Goal: Check status: Check status

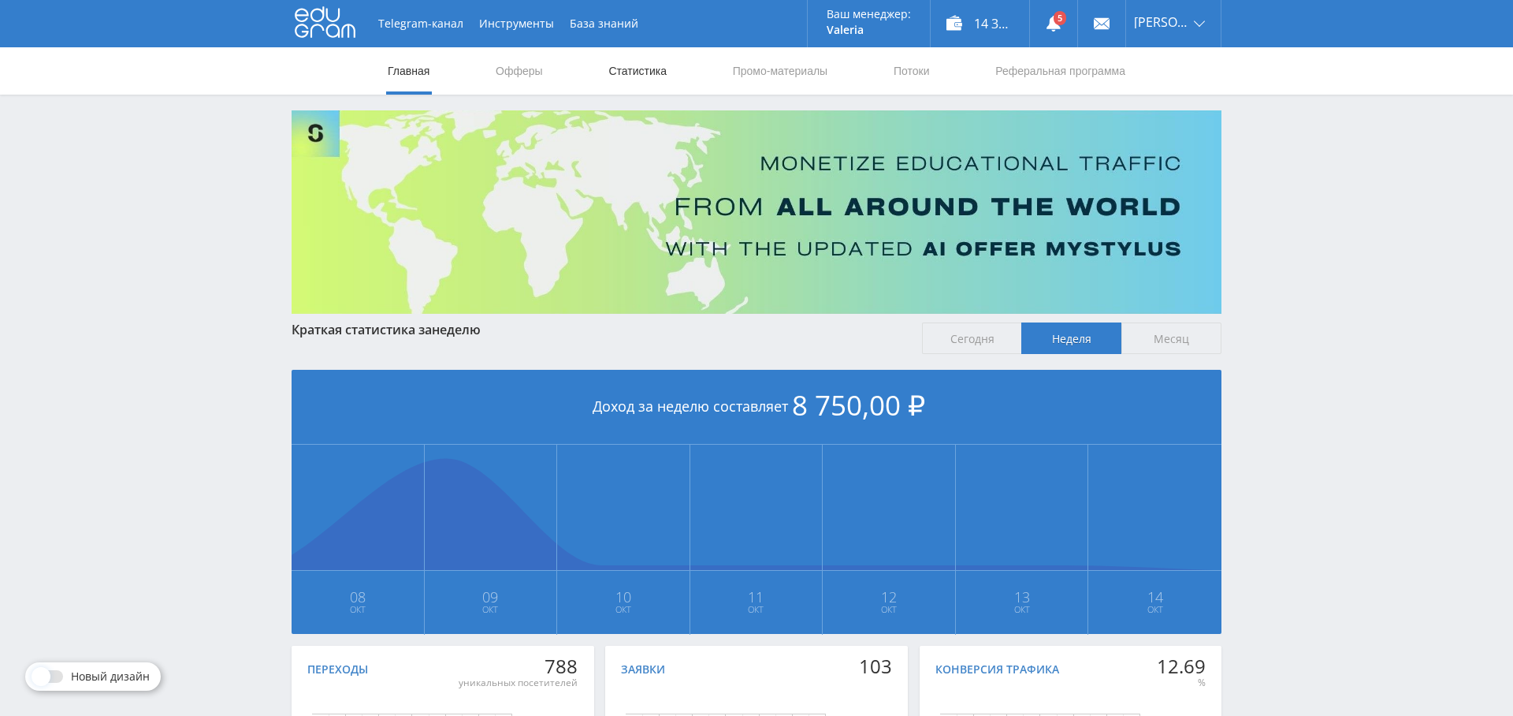
click at [620, 56] on link "Статистика" at bounding box center [637, 70] width 61 height 47
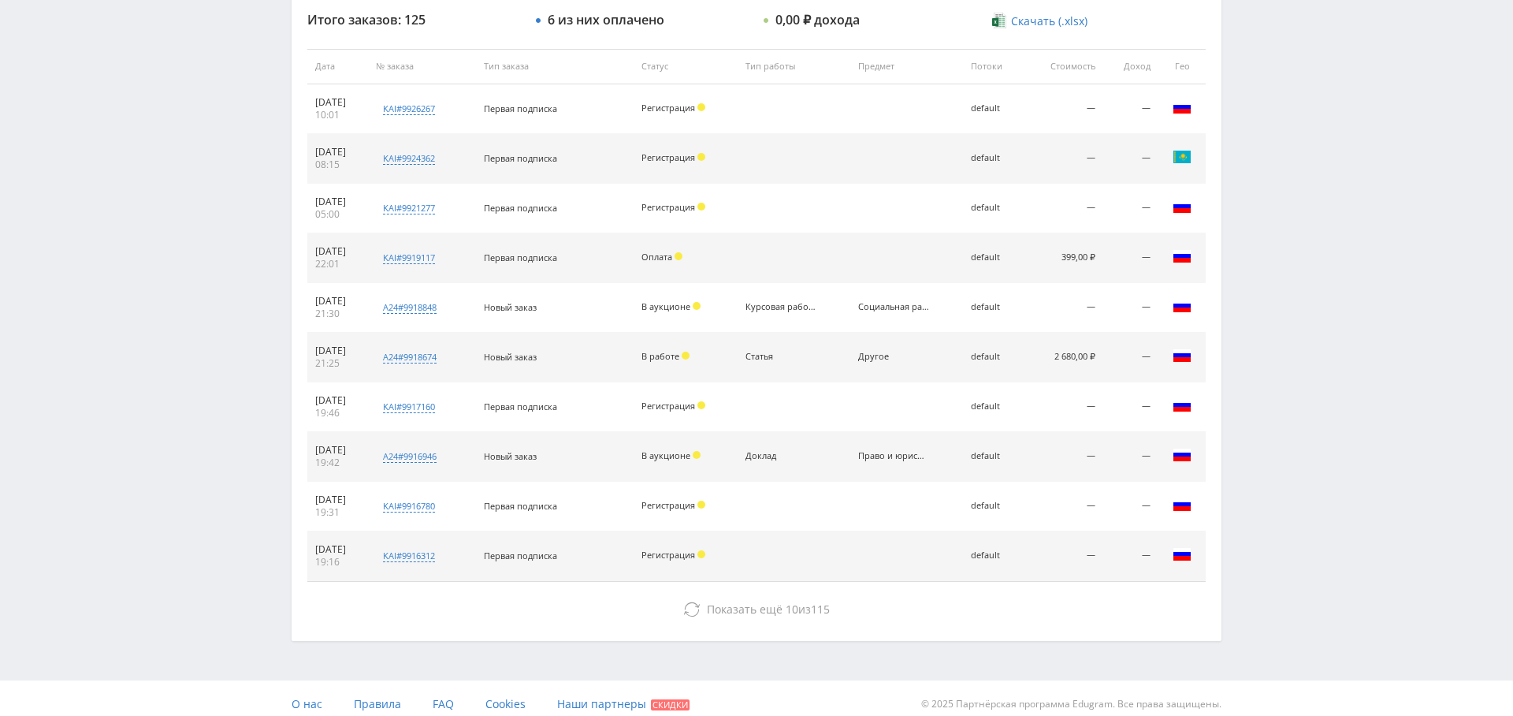
scroll to position [604, 0]
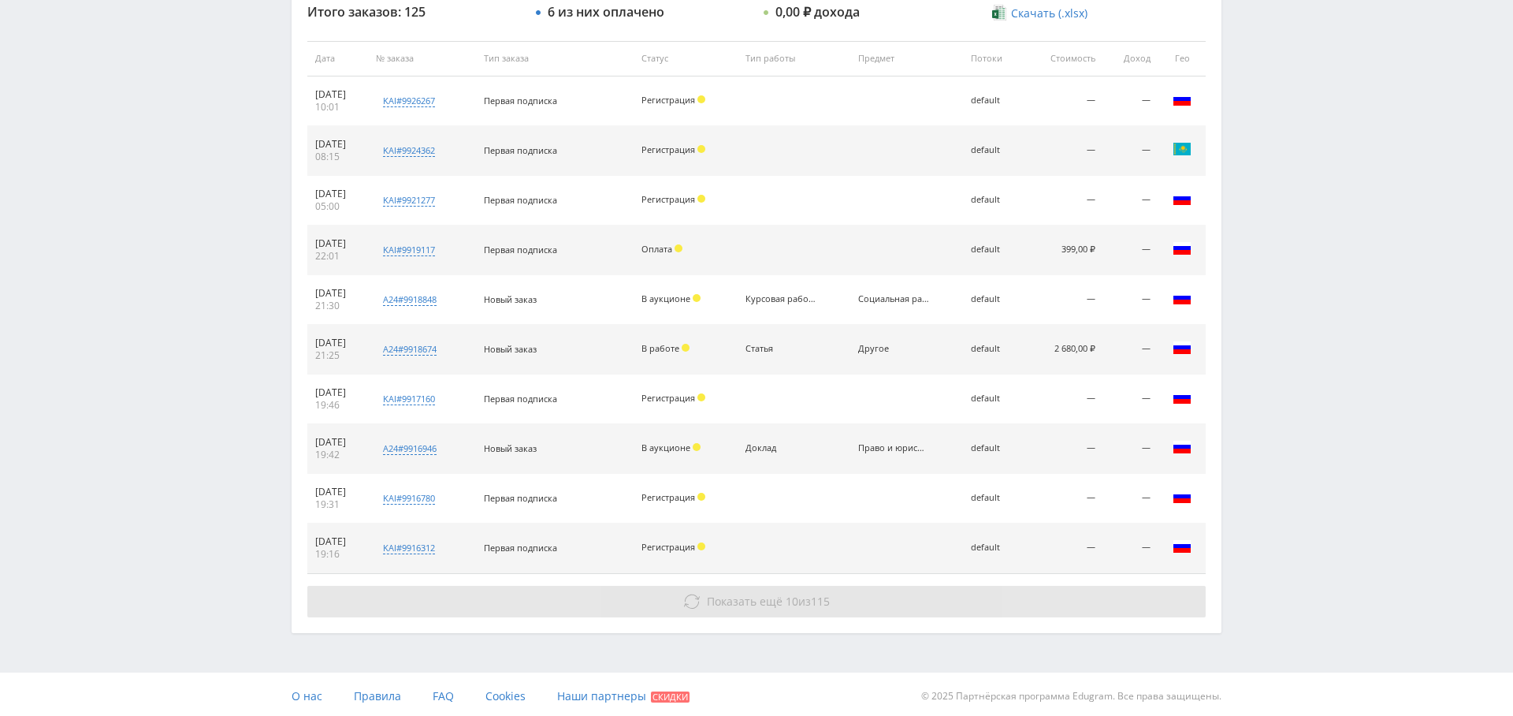
click at [768, 602] on span "Показать ещё" at bounding box center [745, 601] width 76 height 15
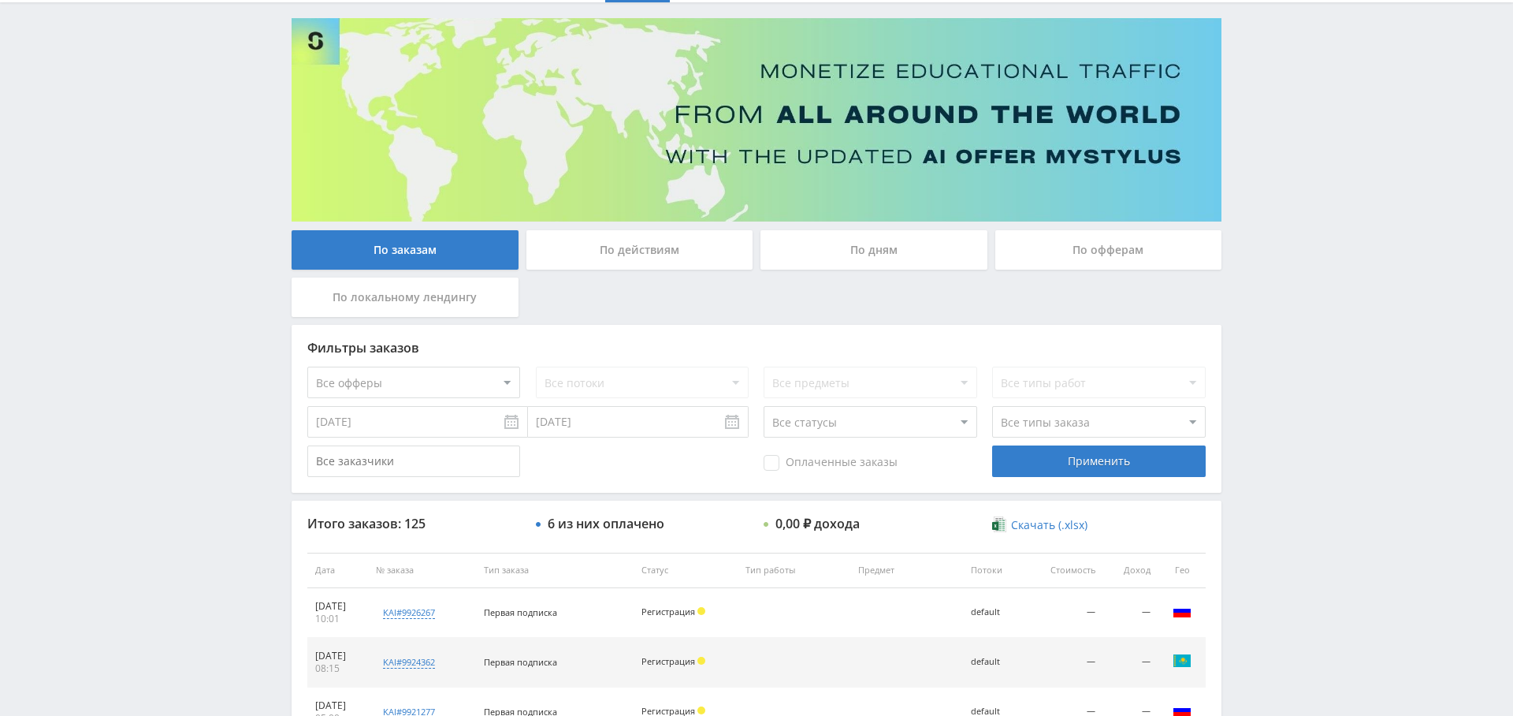
scroll to position [0, 0]
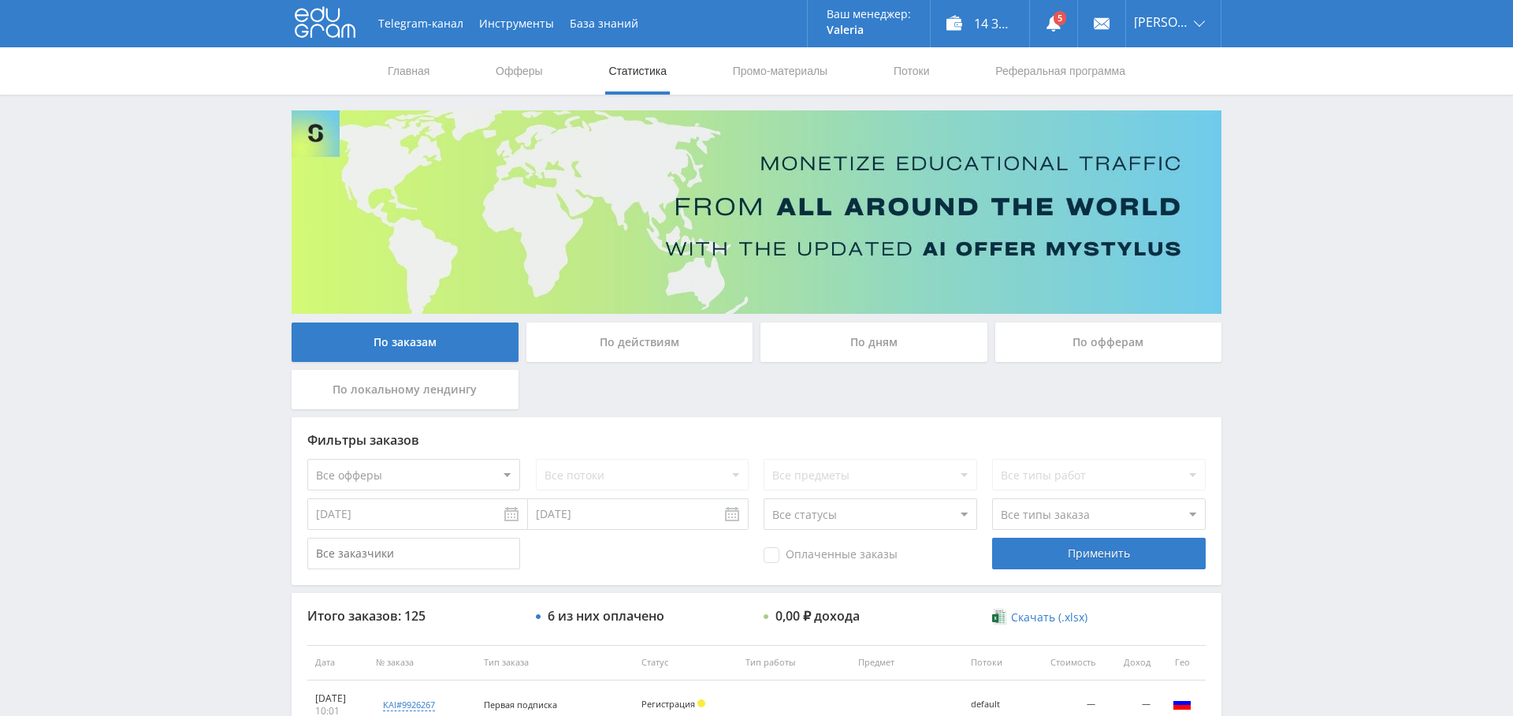
click at [407, 472] on select "Все офферы MyStylus MyStylus - Revshare Кэмп Studybay Автор24 Studybay [GEOGRAP…" at bounding box center [413, 475] width 213 height 32
select select "1"
click at [1081, 559] on div "Применить" at bounding box center [1098, 554] width 213 height 32
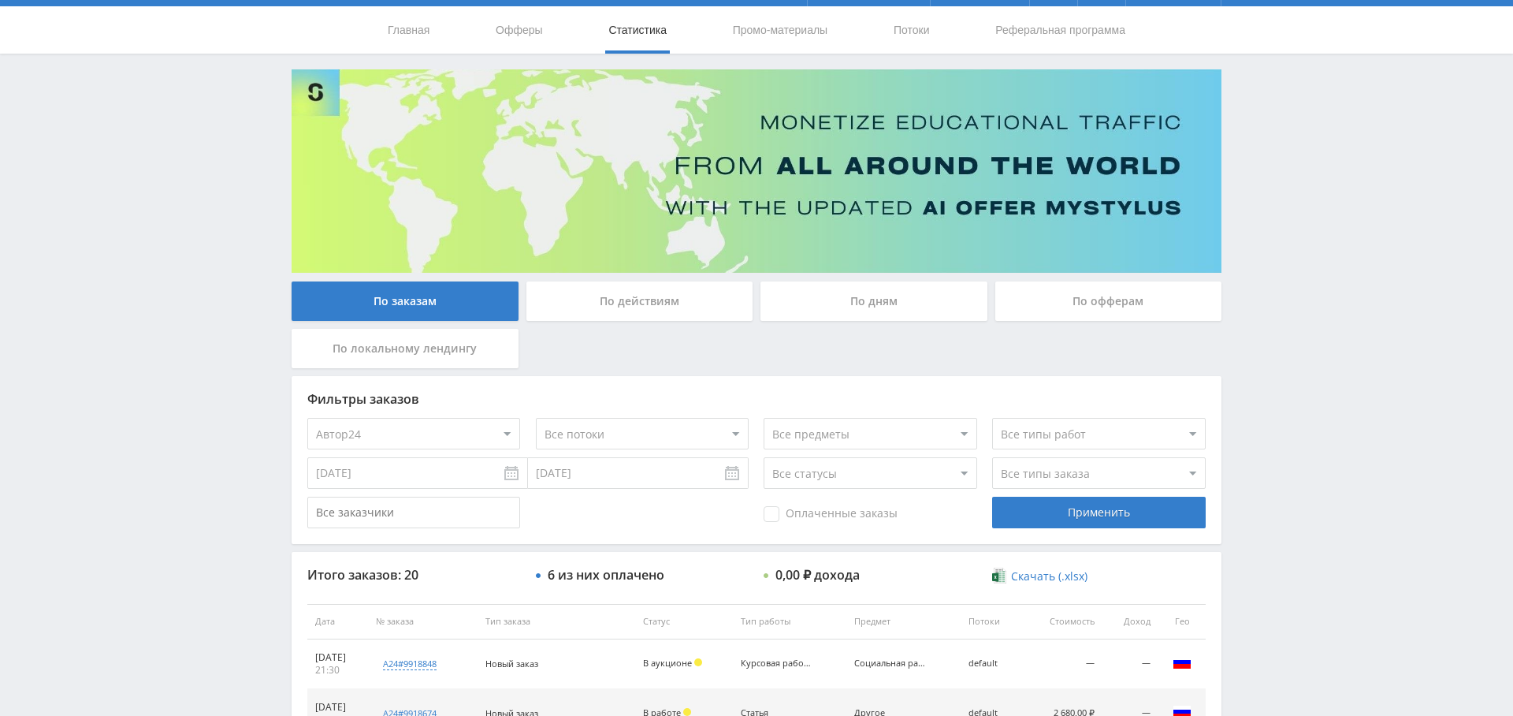
scroll to position [17, 0]
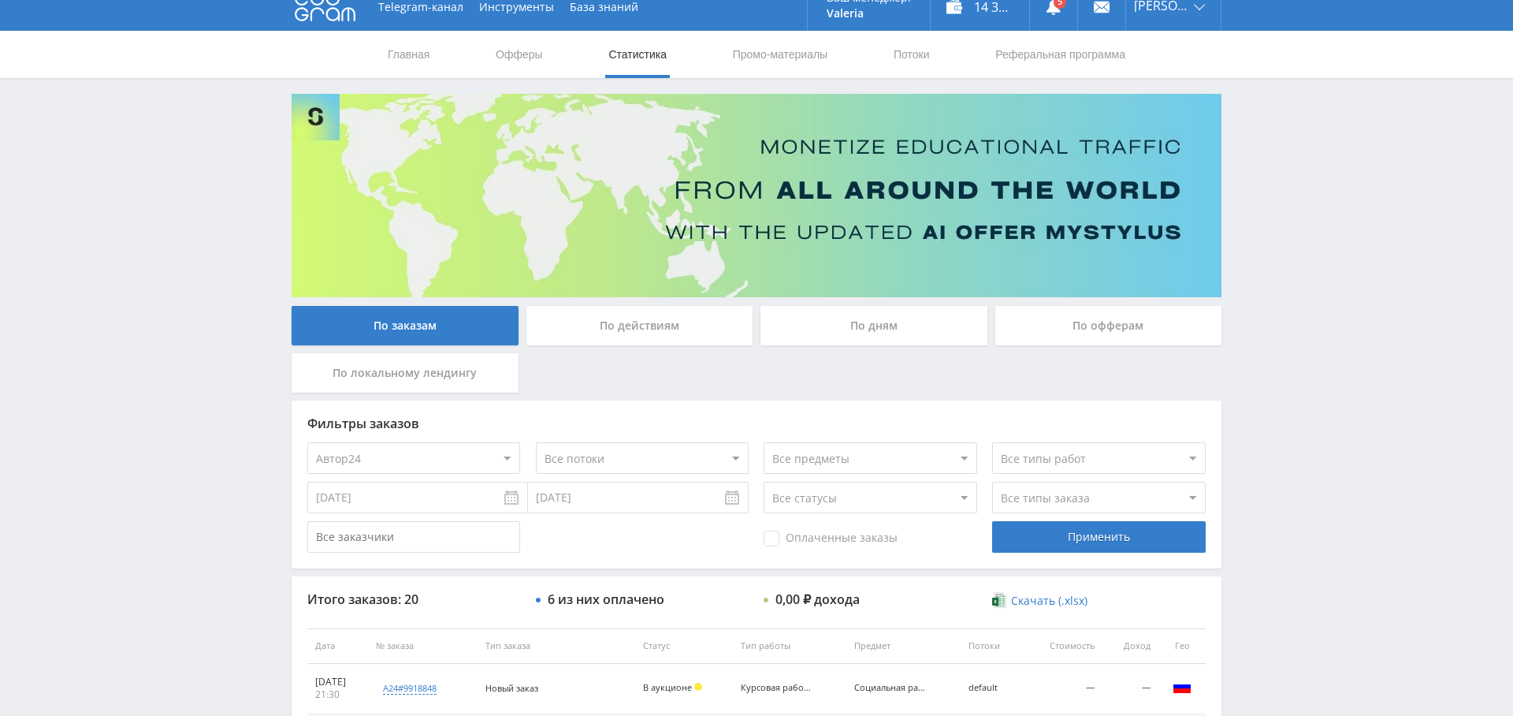
click at [871, 323] on div "По дням" at bounding box center [874, 325] width 227 height 39
click at [0, 0] on input "По дням" at bounding box center [0, 0] width 0 height 0
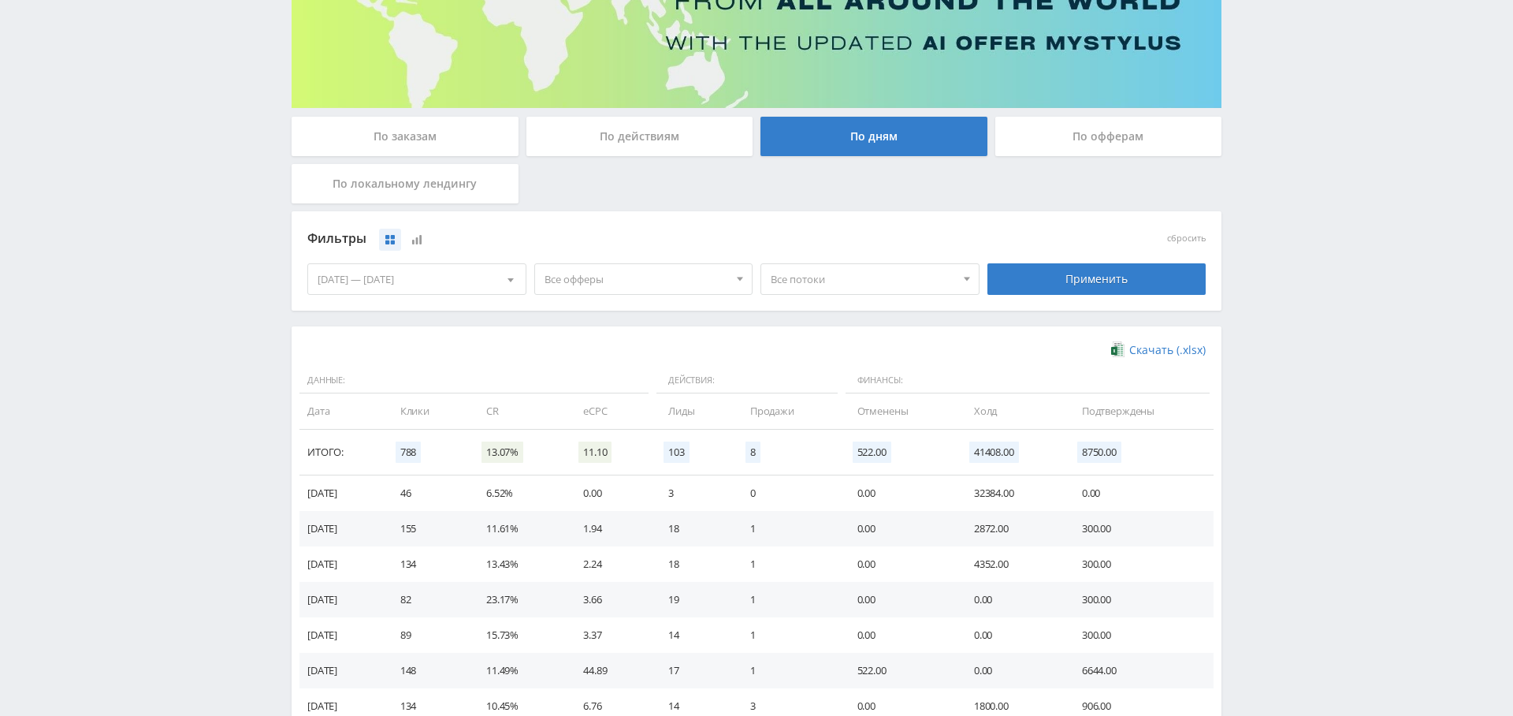
scroll to position [0, 0]
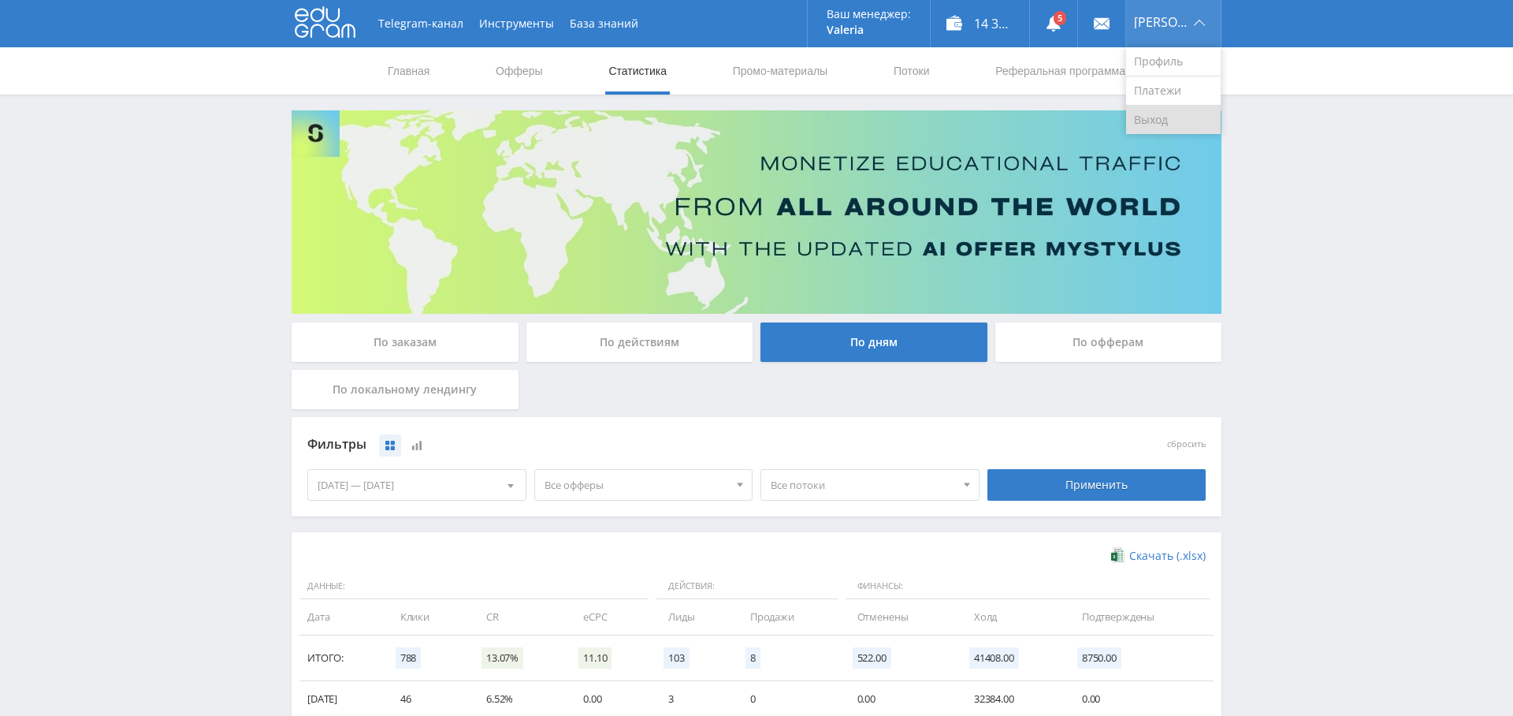
click at [1174, 127] on link "Выход" at bounding box center [1173, 120] width 95 height 28
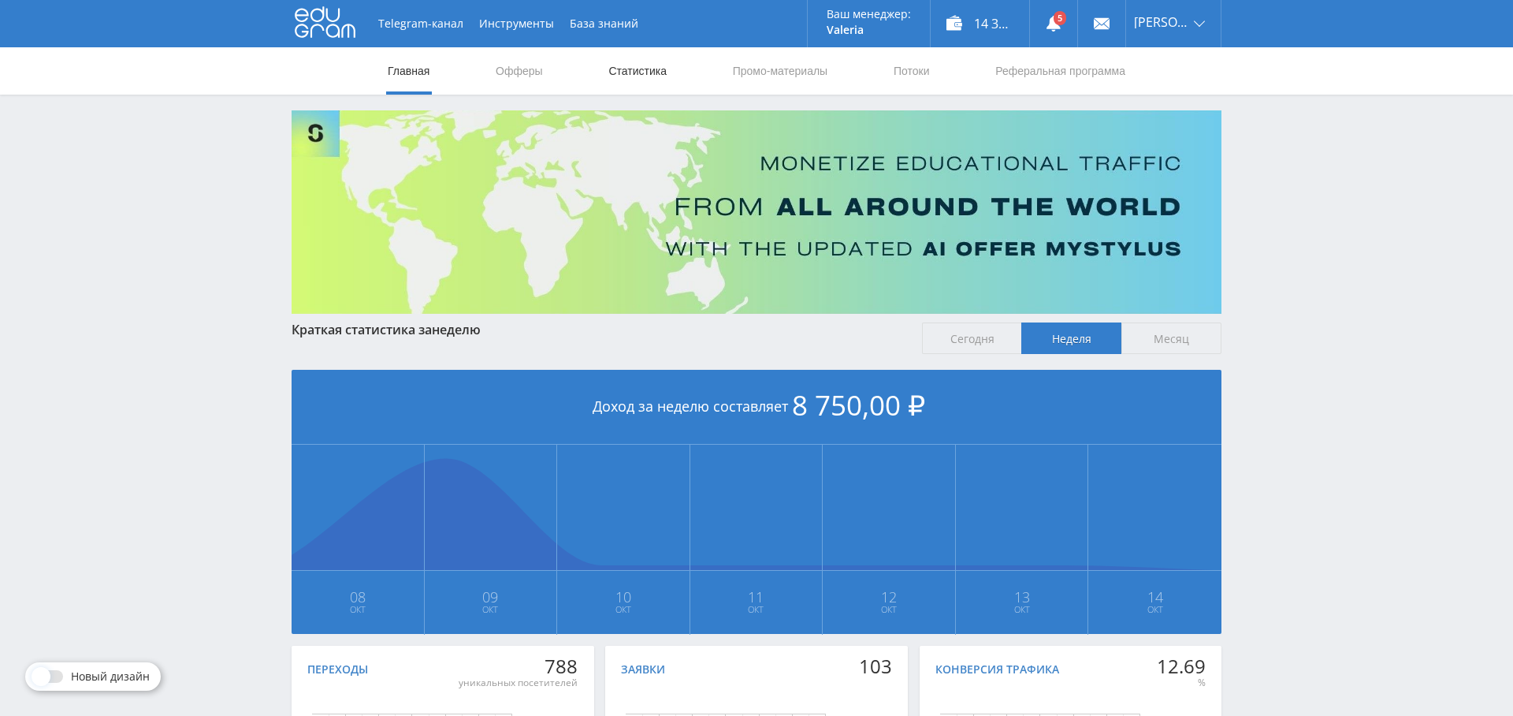
click at [661, 72] on link "Статистика" at bounding box center [637, 70] width 61 height 47
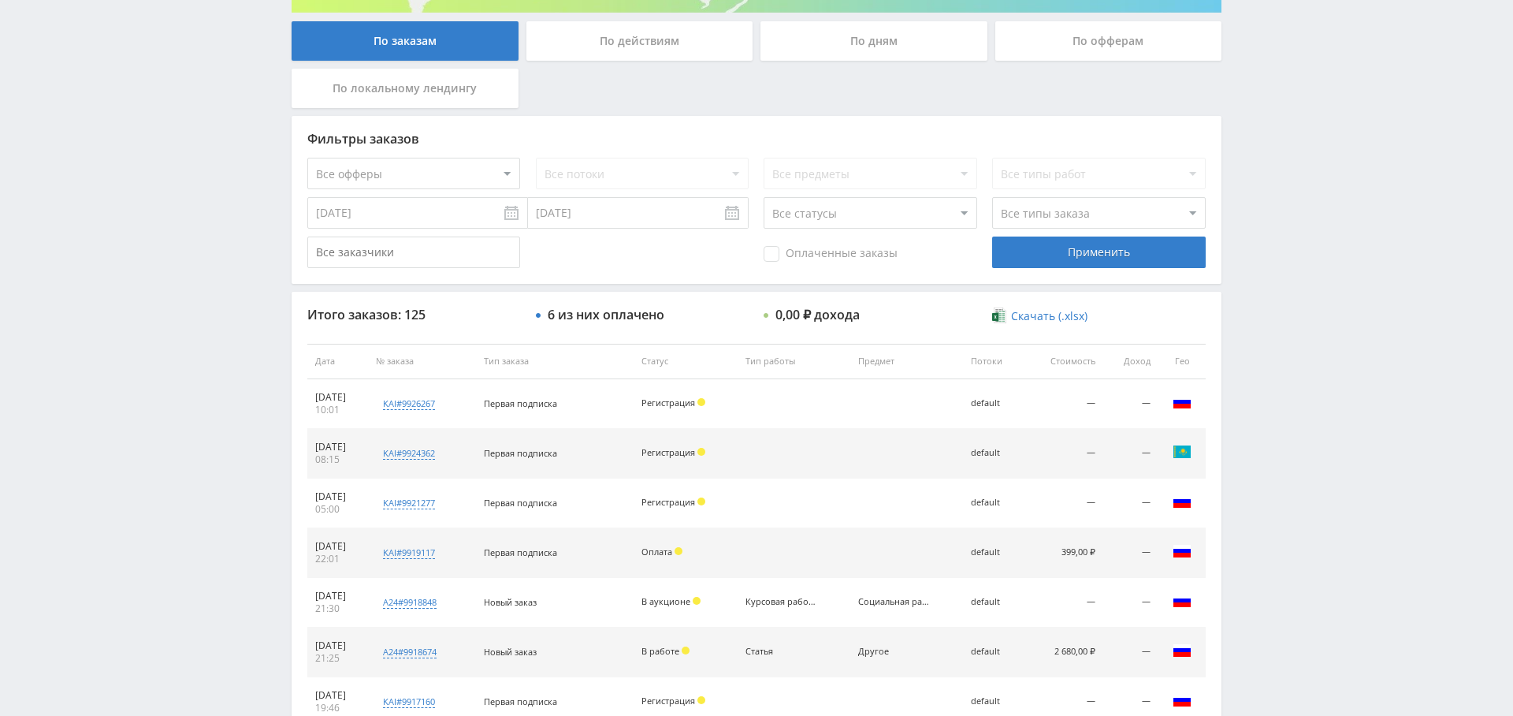
scroll to position [300, 0]
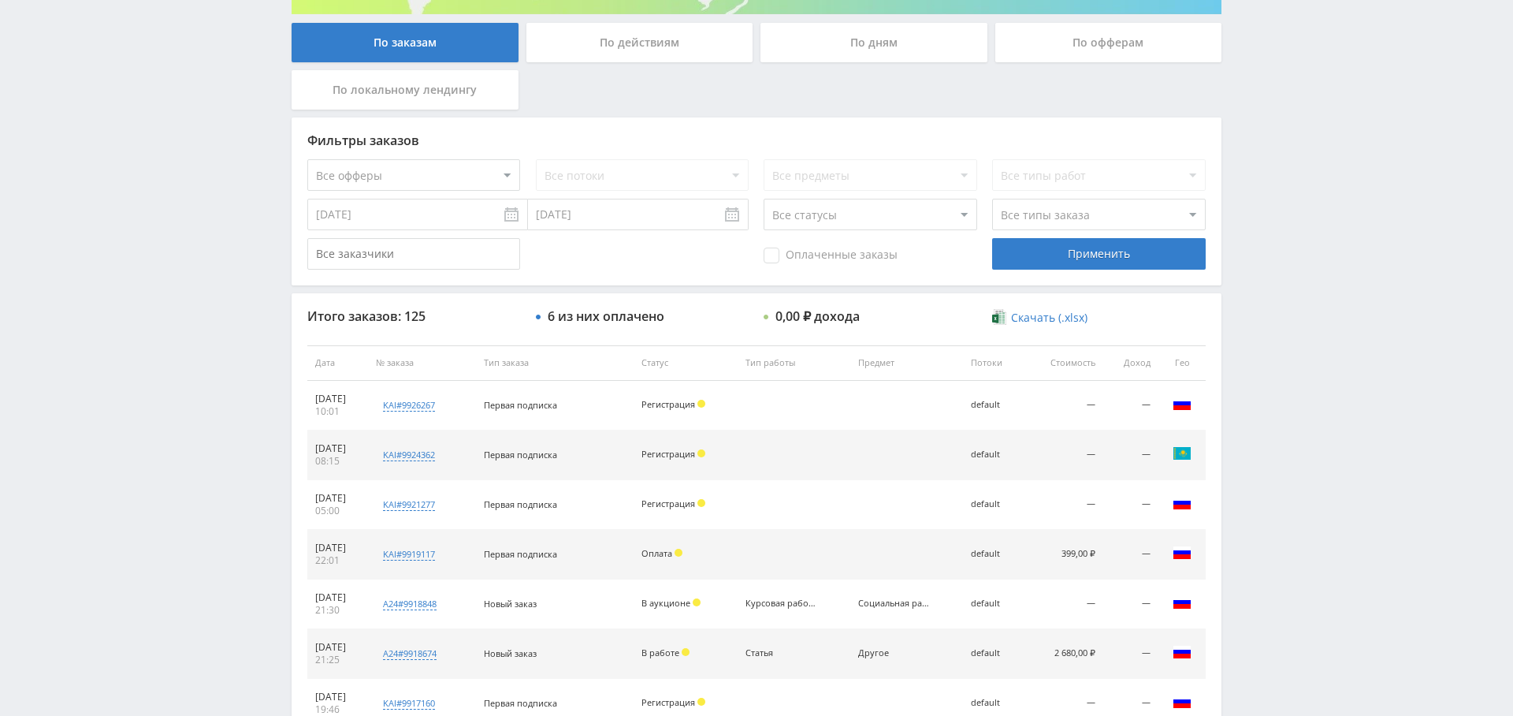
click at [475, 176] on select "Все офферы MyStylus MyStylus - Revshare Кэмп Studybay Автор24 Studybay [GEOGRAP…" at bounding box center [413, 175] width 213 height 32
select select "1"
click at [1066, 253] on div "Применить" at bounding box center [1098, 254] width 213 height 32
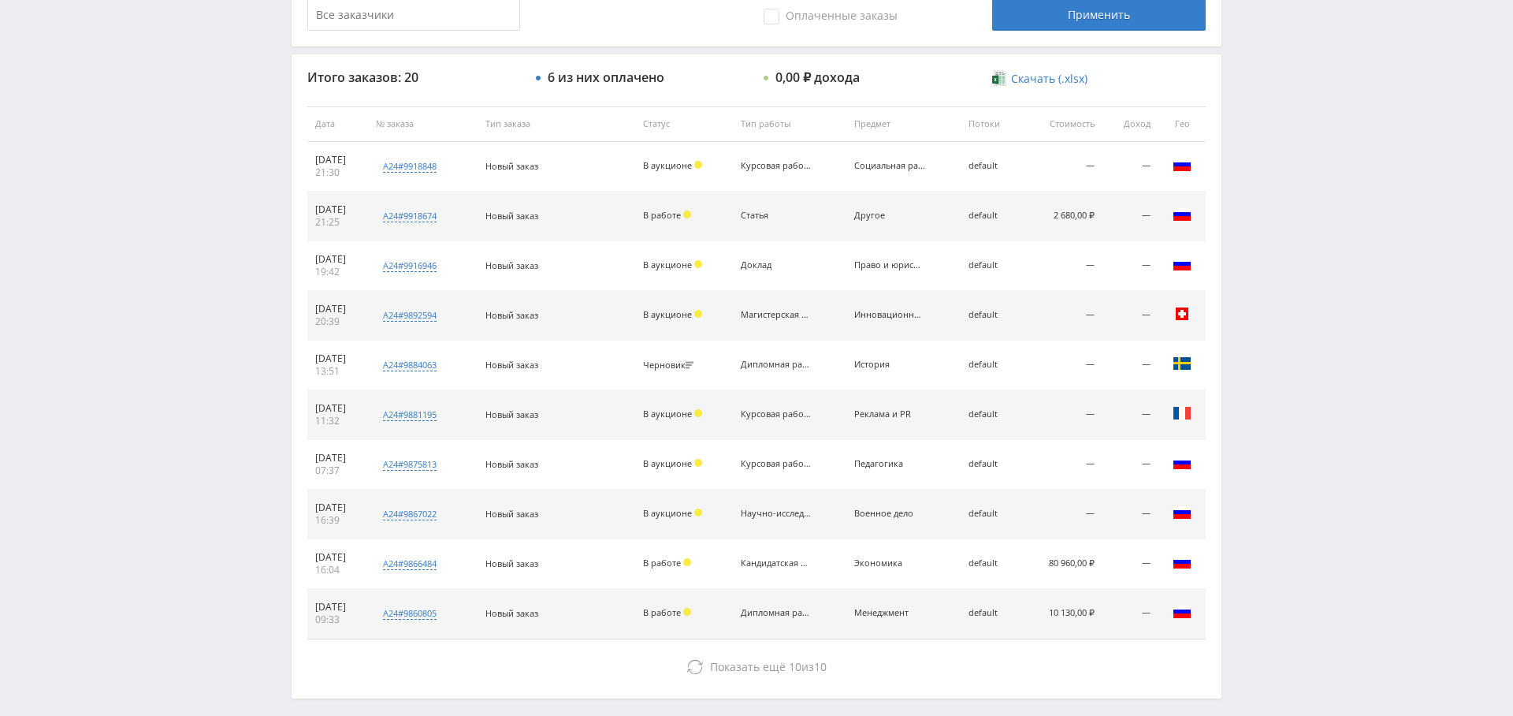
scroll to position [604, 0]
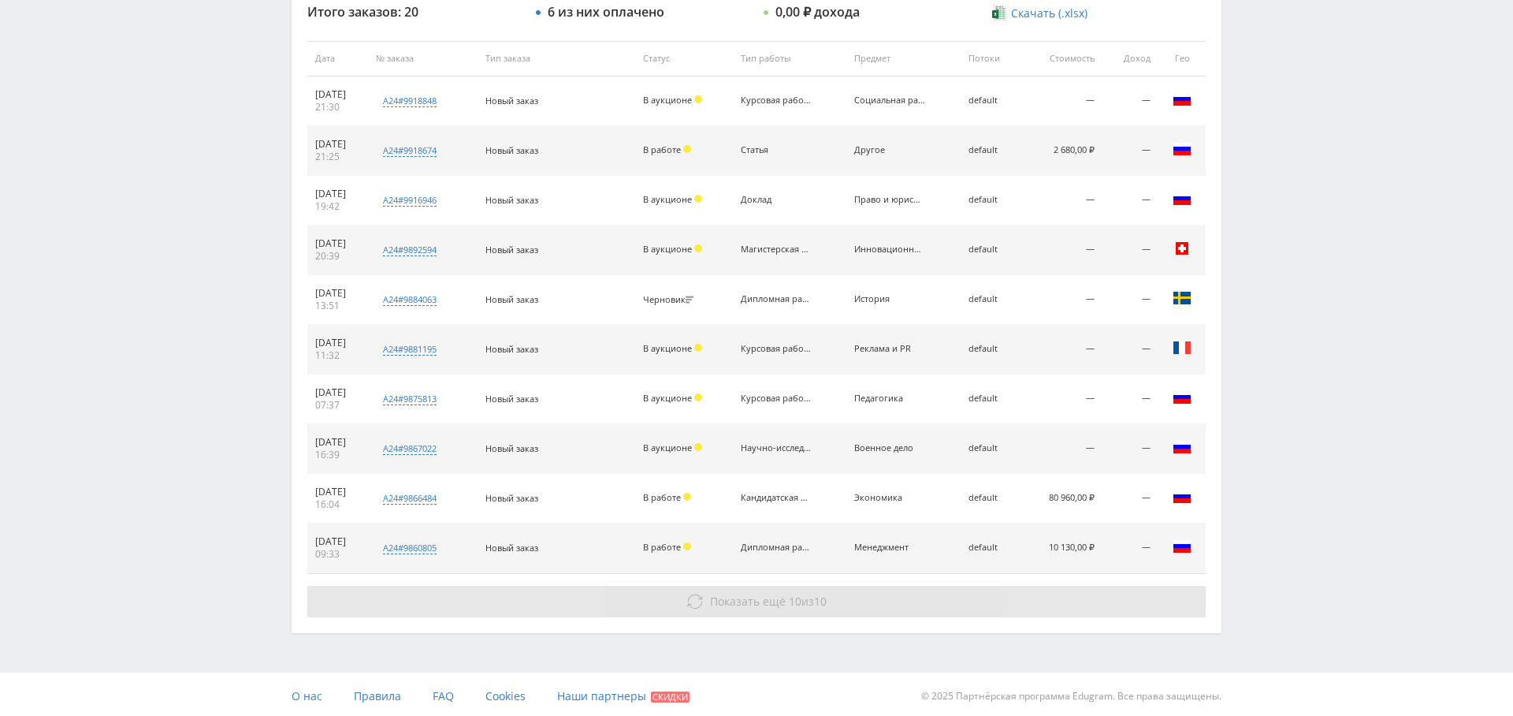
click at [768, 586] on button "Показать ещё 10 из 10" at bounding box center [756, 602] width 899 height 32
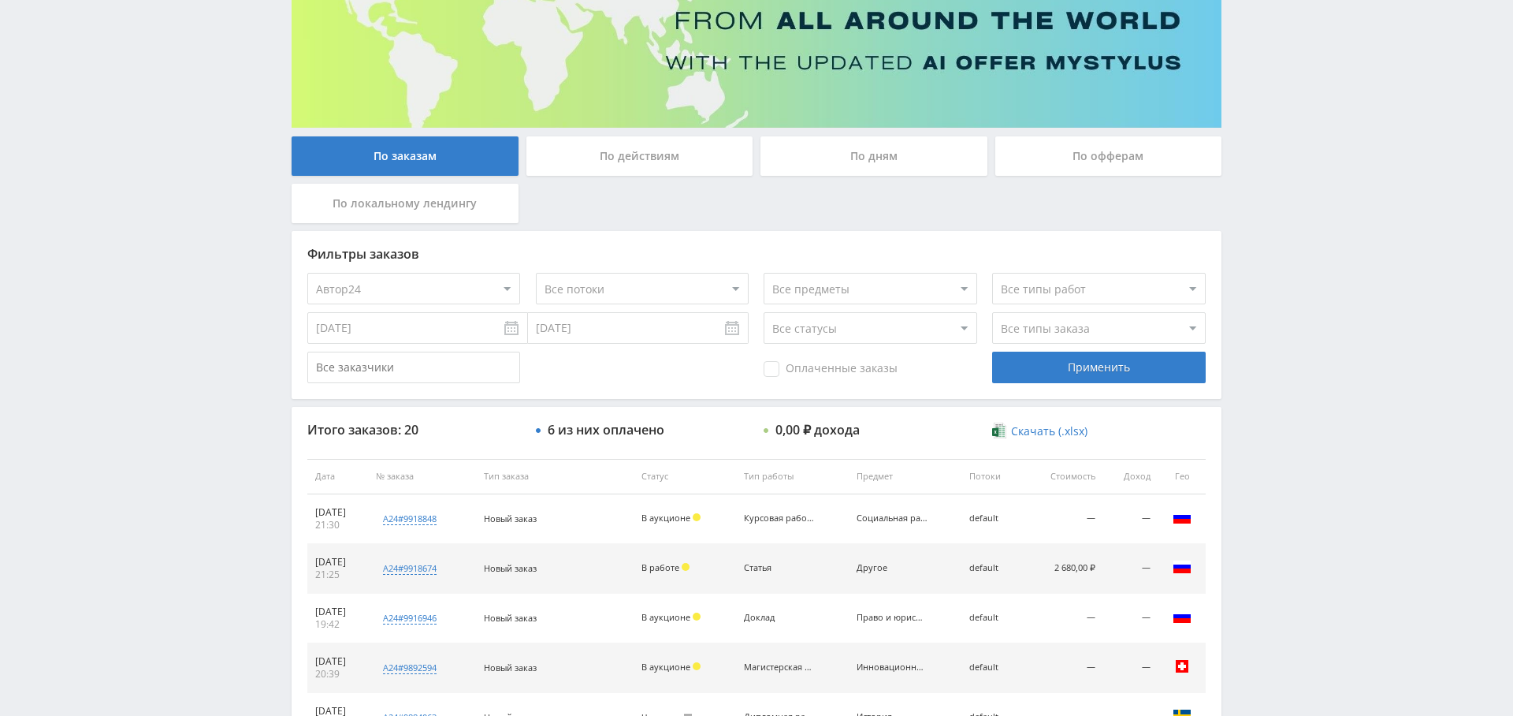
scroll to position [0, 0]
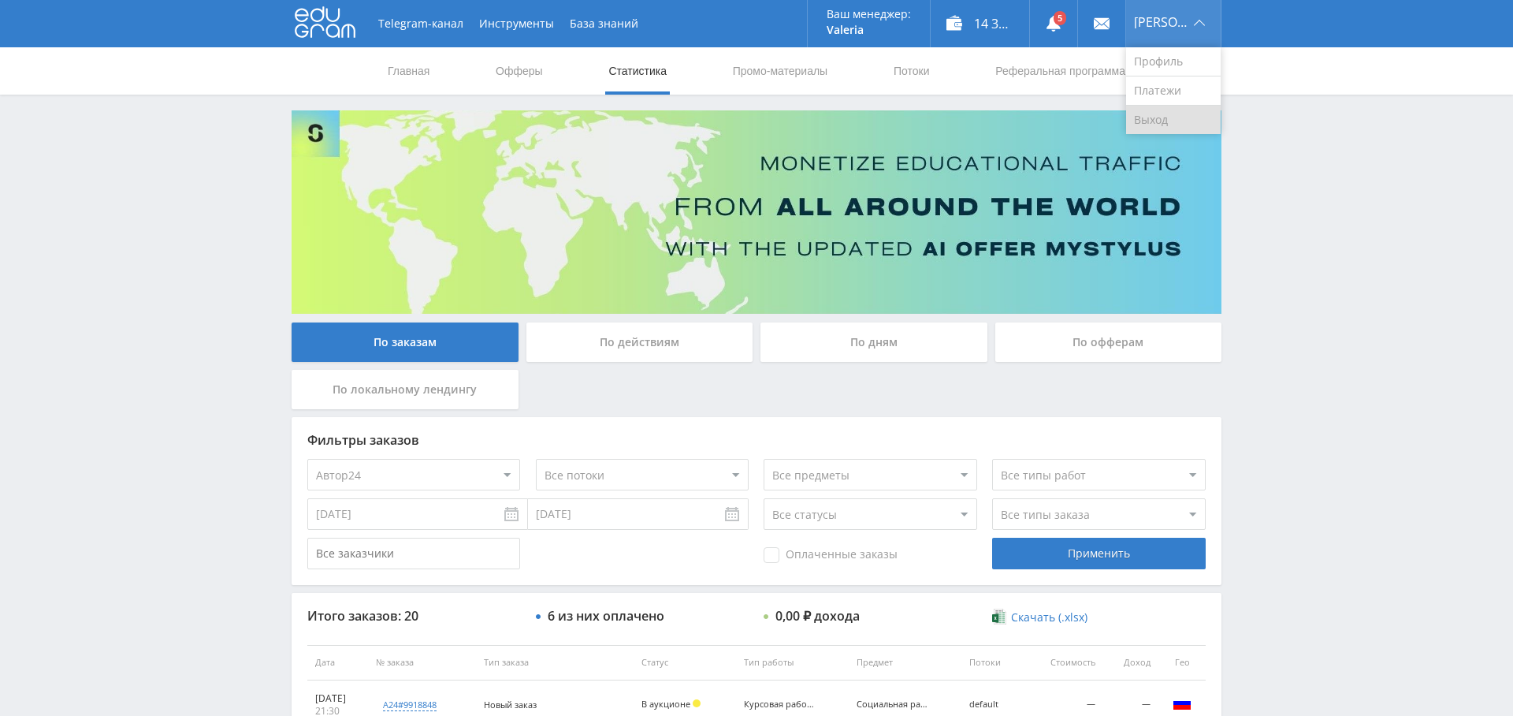
click at [1176, 116] on link "Выход" at bounding box center [1173, 120] width 95 height 28
